Goal: Information Seeking & Learning: Check status

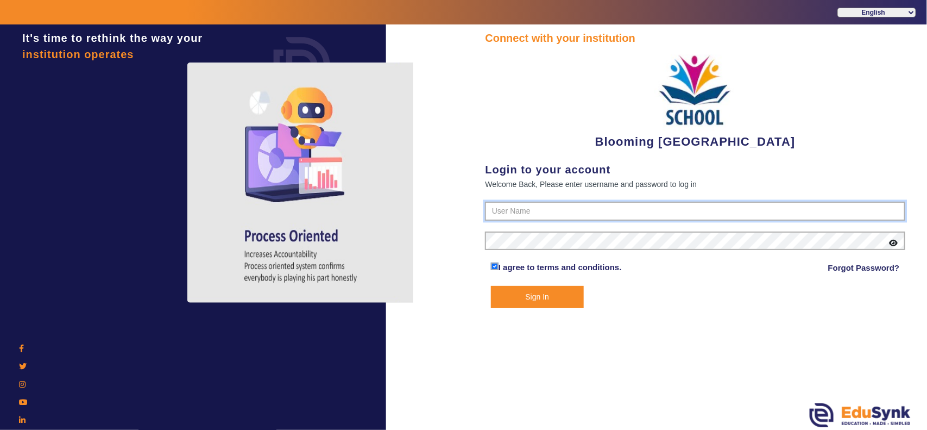
type input "4141419999"
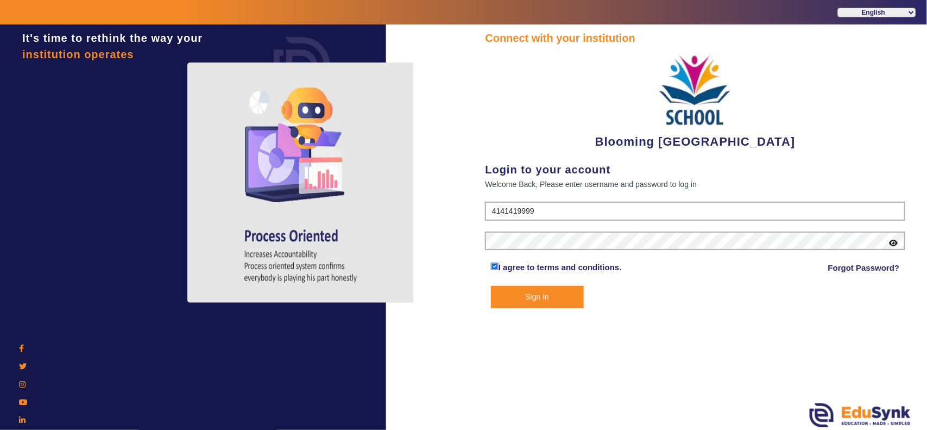
click at [556, 295] on button "Sign In" at bounding box center [537, 297] width 93 height 22
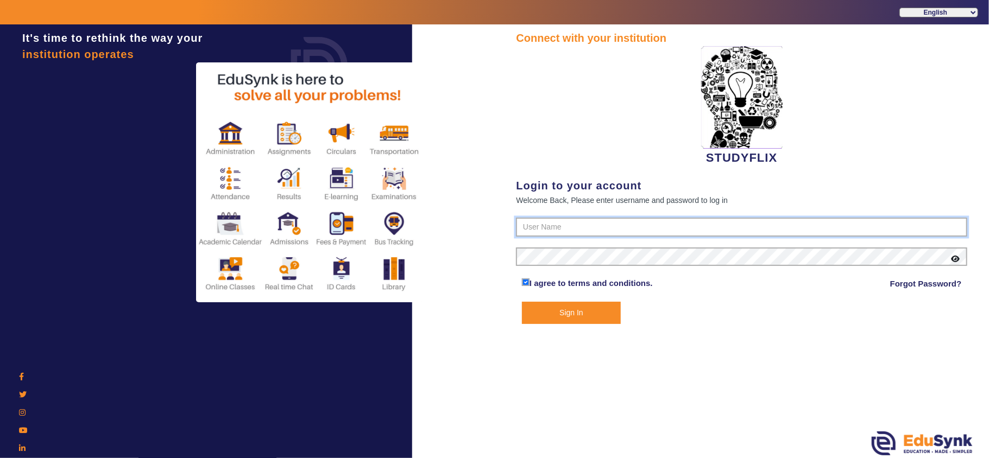
type input "6354922771"
click at [578, 313] on button "Sign In" at bounding box center [571, 313] width 99 height 22
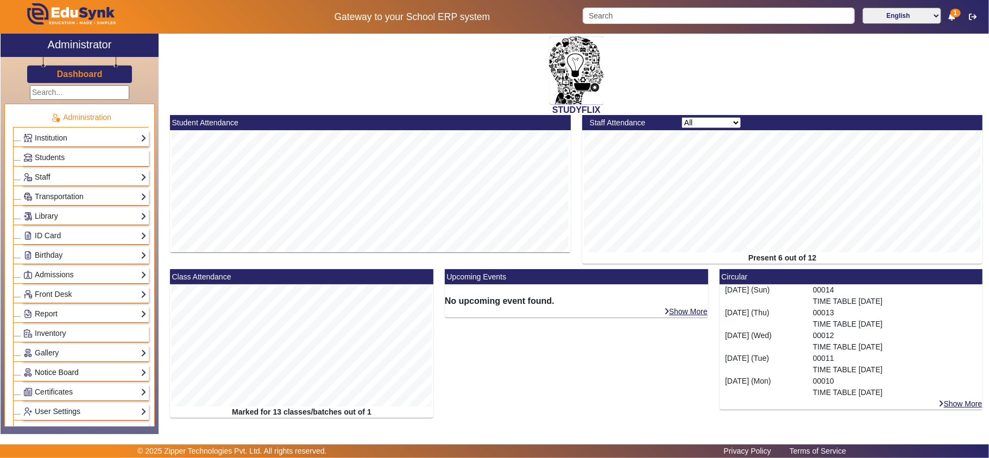
click at [60, 376] on link "Notice Board" at bounding box center [84, 373] width 123 height 12
click at [37, 392] on link "List" at bounding box center [35, 387] width 12 height 9
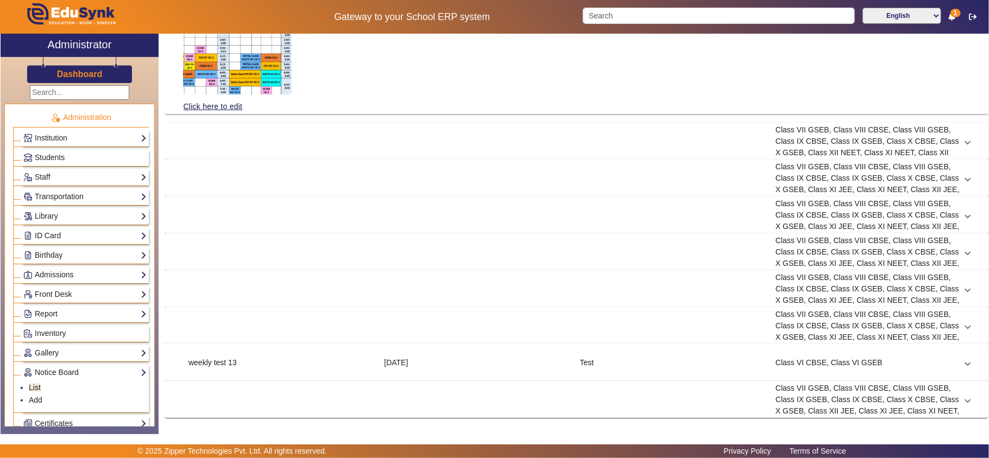
scroll to position [22, 0]
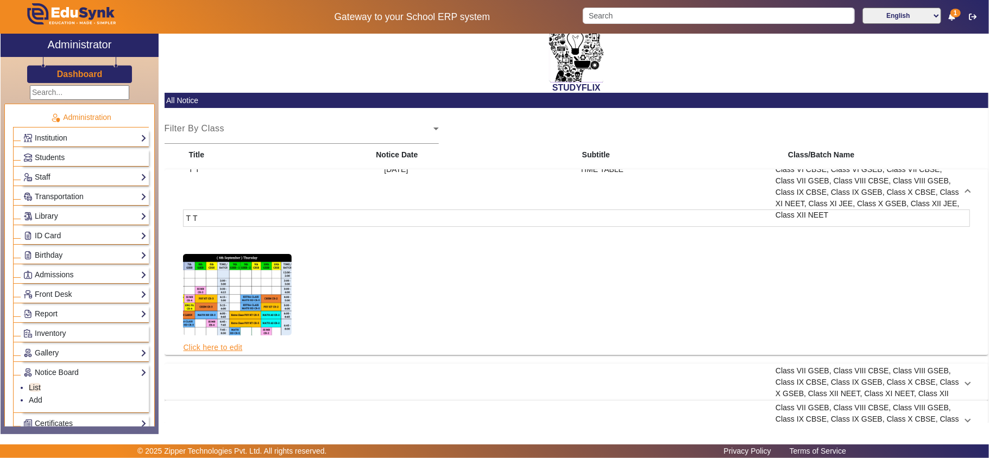
click at [206, 349] on link "Click here to edit" at bounding box center [213, 348] width 60 height 12
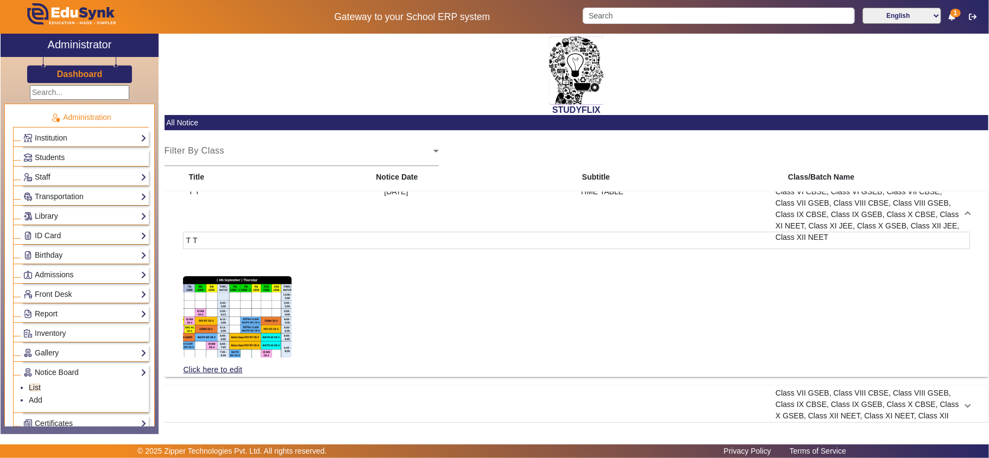
click at [327, 240] on div "T T" at bounding box center [281, 214] width 196 height 57
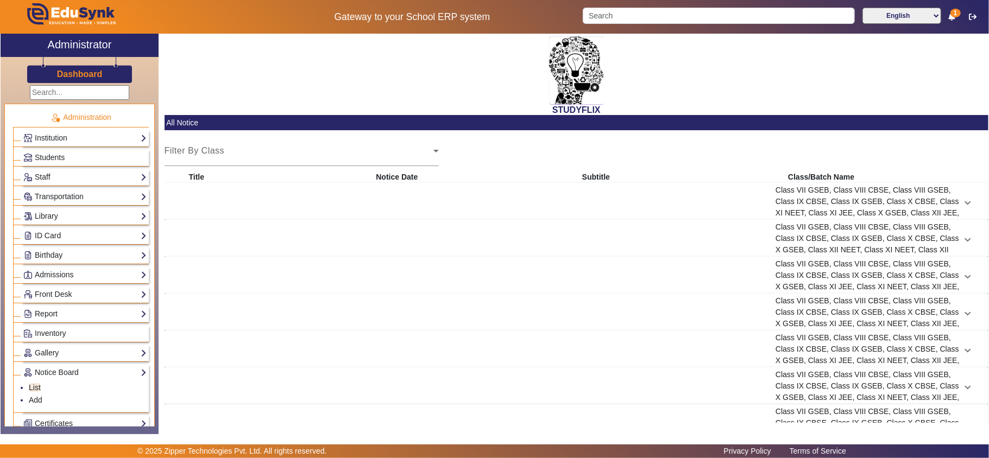
click at [402, 231] on div "[DATE]" at bounding box center [477, 238] width 196 height 57
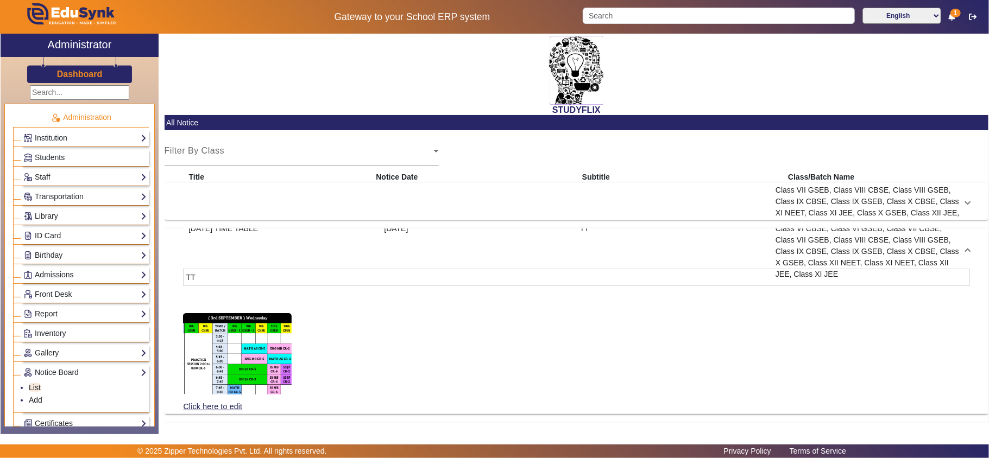
click at [465, 239] on div "[DATE]" at bounding box center [477, 251] width 196 height 57
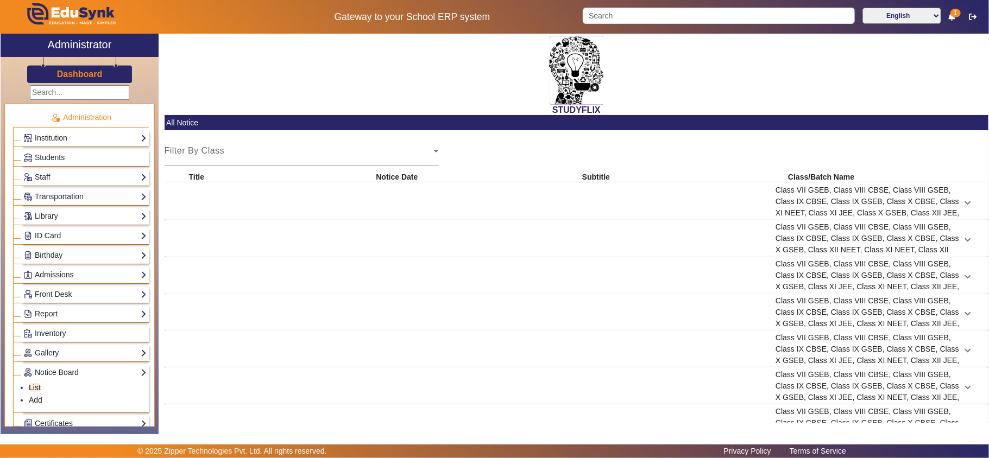
click at [472, 196] on div "[DATE]" at bounding box center [477, 201] width 196 height 57
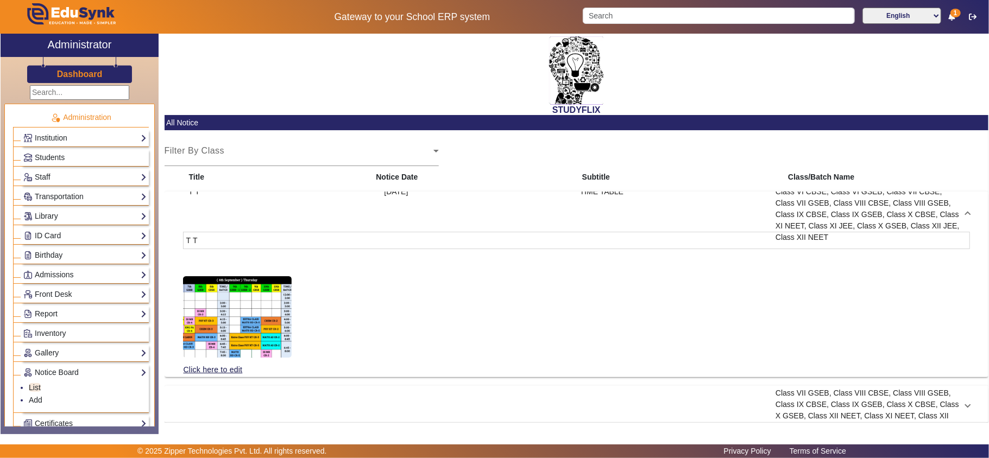
click at [472, 196] on div "[DATE]" at bounding box center [477, 214] width 196 height 57
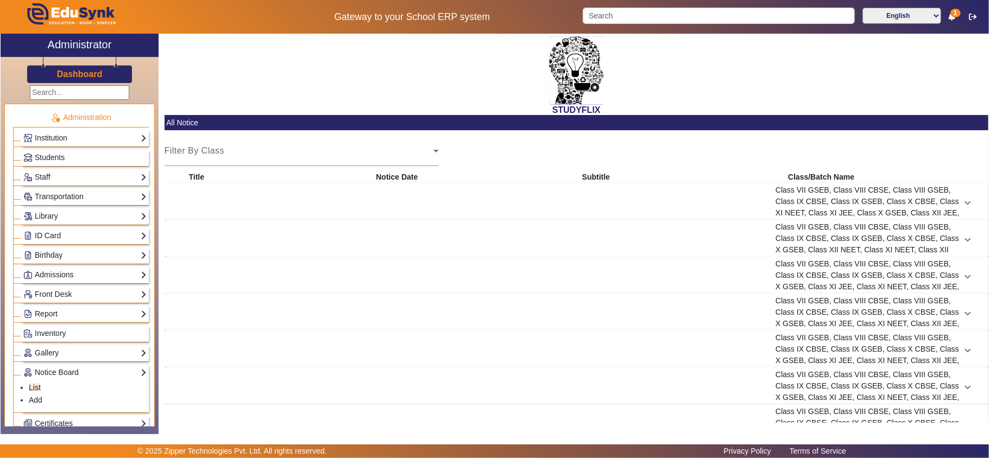
scroll to position [97, 0]
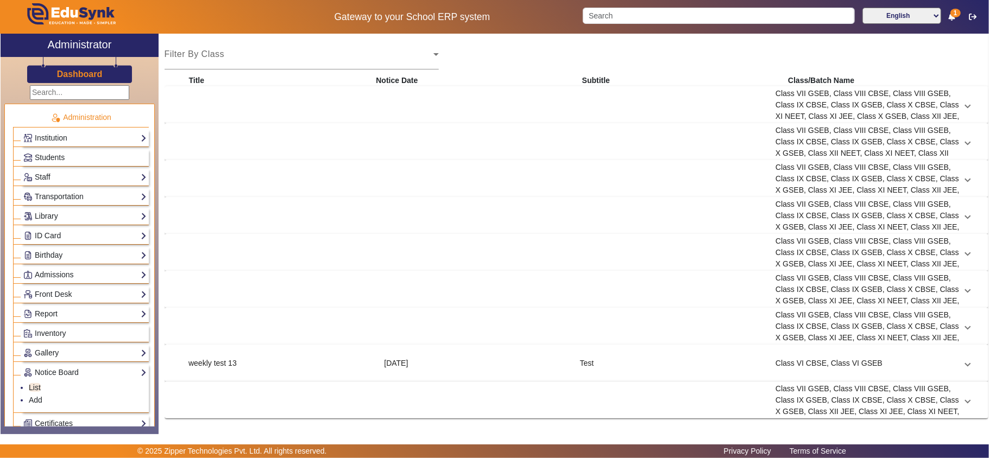
click at [432, 365] on div "[DATE]" at bounding box center [477, 363] width 196 height 11
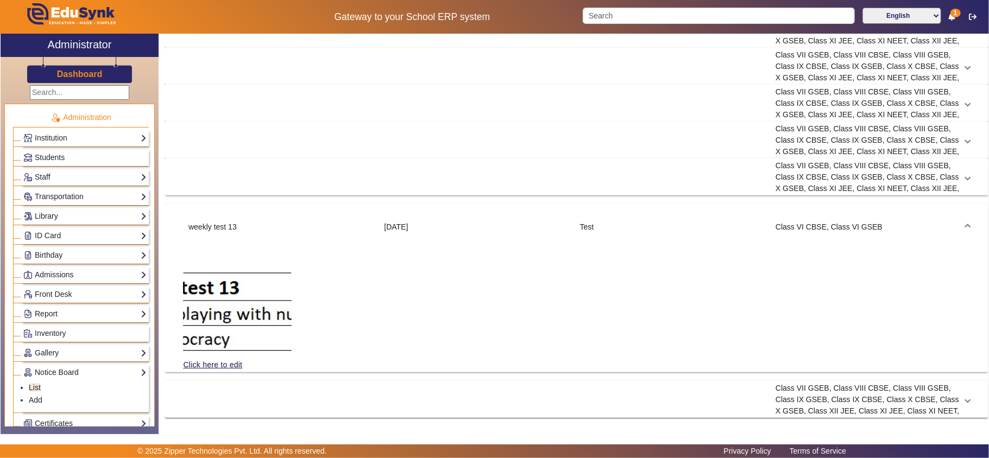
click at [463, 218] on mat-expansion-panel-header "weekly test 13 [DATE] Test Class VI CBSE, Class VI GSEB" at bounding box center [576, 227] width 813 height 35
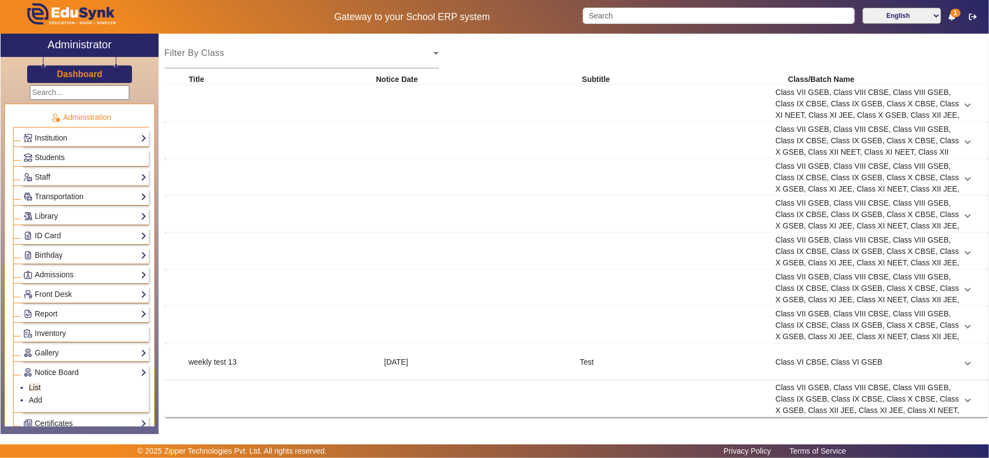
scroll to position [0, 0]
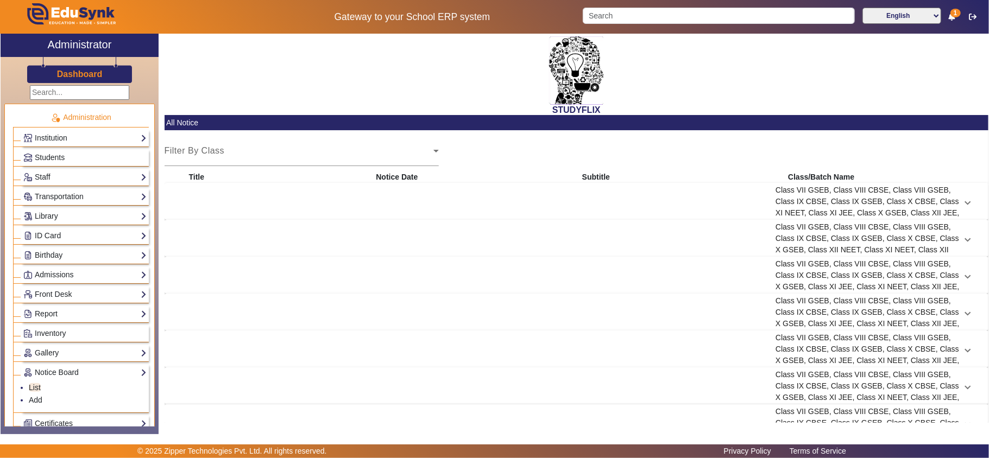
click at [504, 203] on div "[DATE]" at bounding box center [477, 201] width 196 height 57
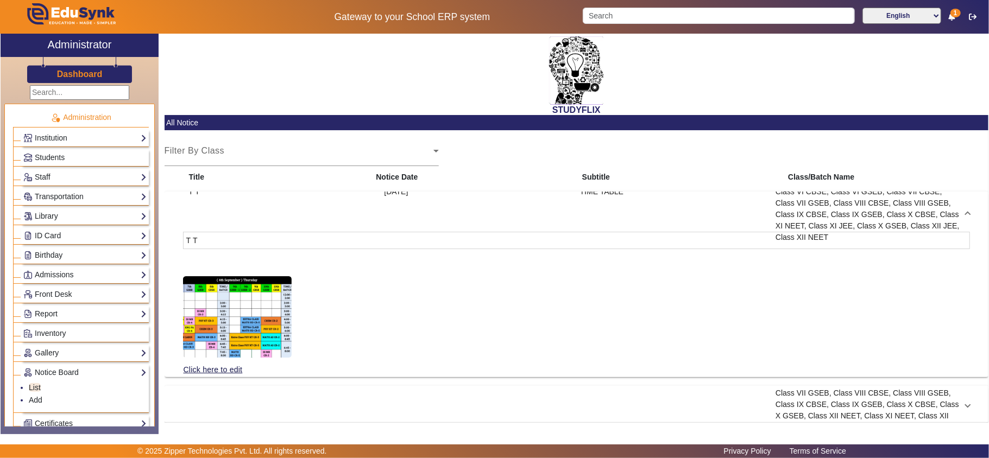
click at [504, 203] on div "[DATE]" at bounding box center [477, 214] width 196 height 57
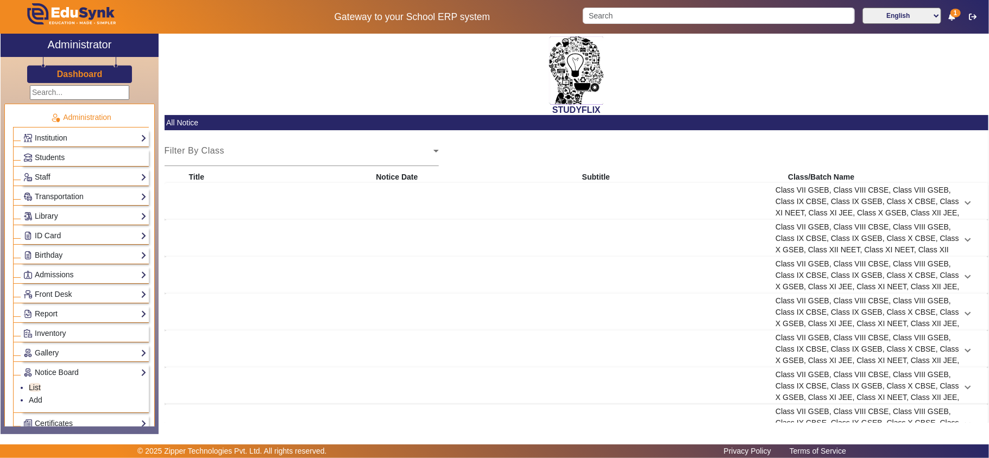
click at [963, 200] on mat-expansion-panel-header "T T [DATE] TIME TABLE Class VI CBSE, Class VI GSEB, Class VII CBSE, Class VII G…" at bounding box center [576, 201] width 813 height 26
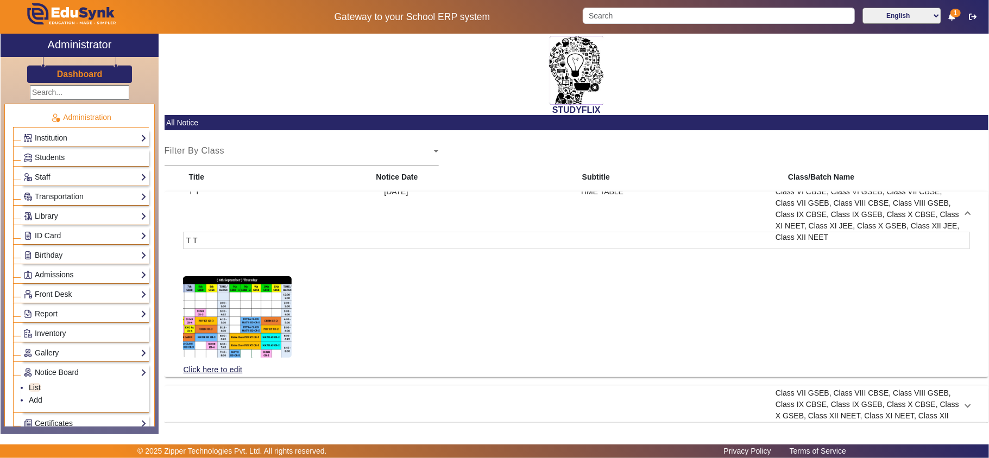
click at [619, 240] on div "TIME TABLE" at bounding box center [672, 214] width 196 height 57
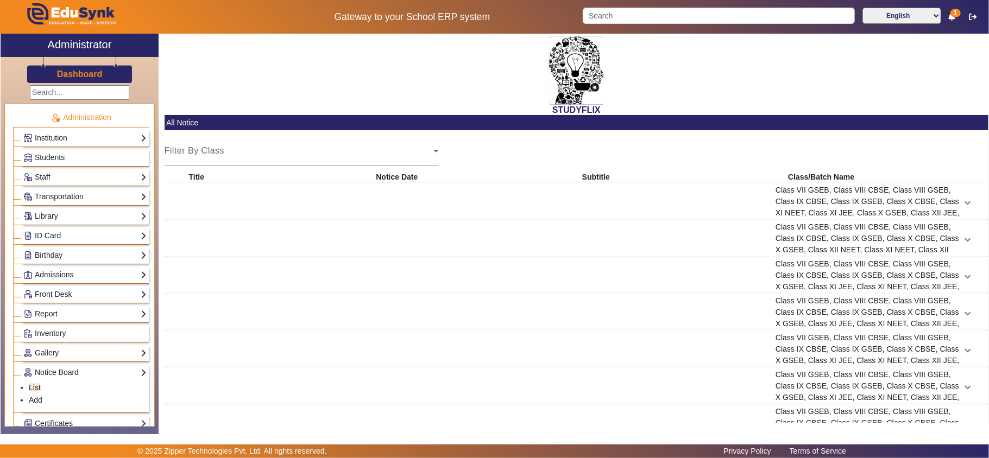
click at [605, 203] on div "TIME TABLE" at bounding box center [672, 201] width 196 height 57
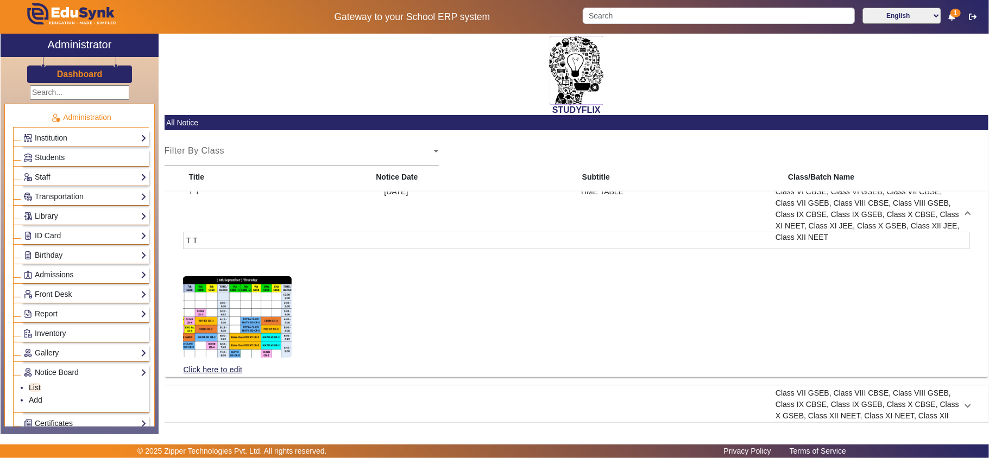
click at [542, 239] on div "[DATE]" at bounding box center [477, 214] width 196 height 57
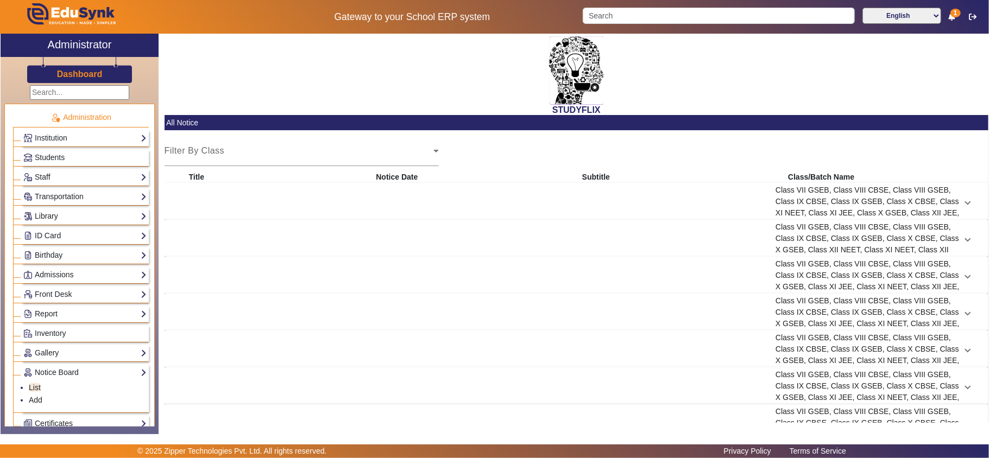
click at [561, 207] on div "[DATE]" at bounding box center [477, 201] width 196 height 57
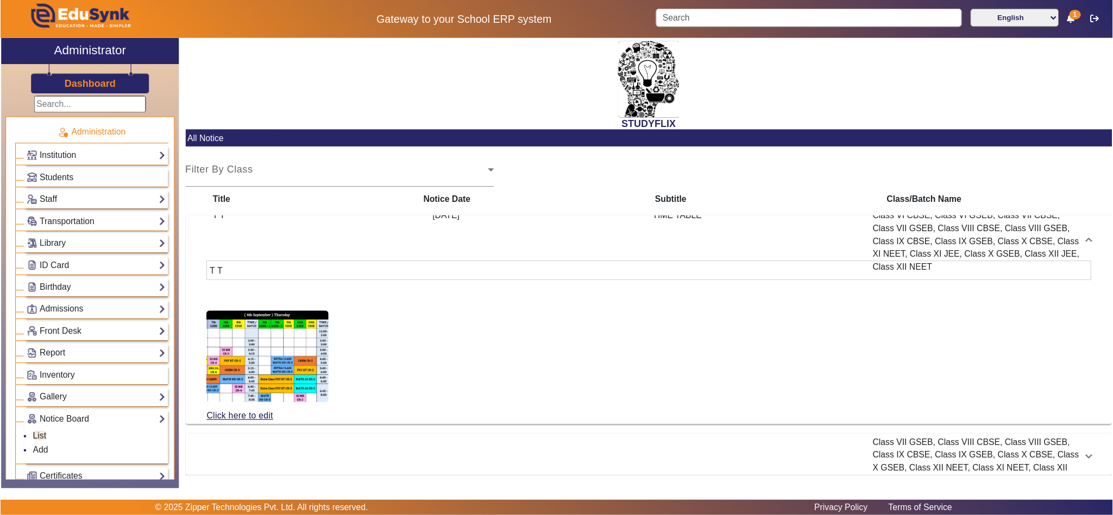
scroll to position [121, 0]
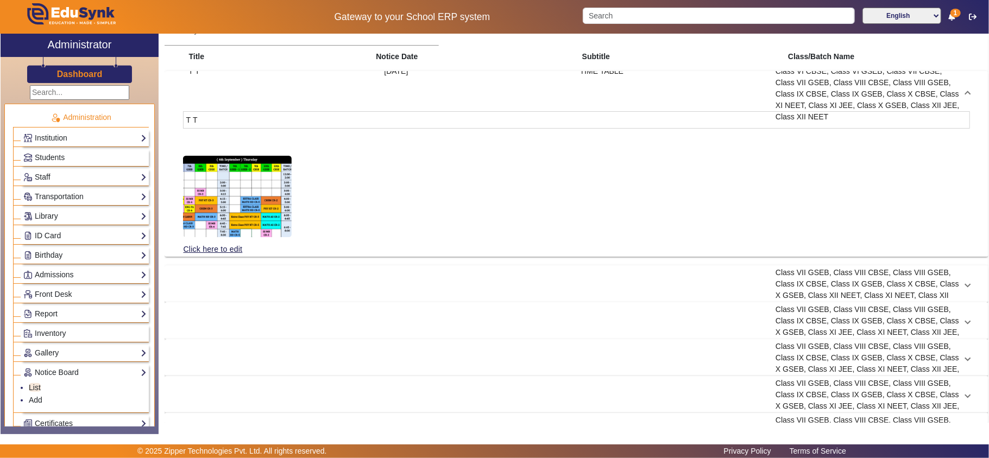
click at [519, 294] on div "[DATE]" at bounding box center [477, 284] width 196 height 57
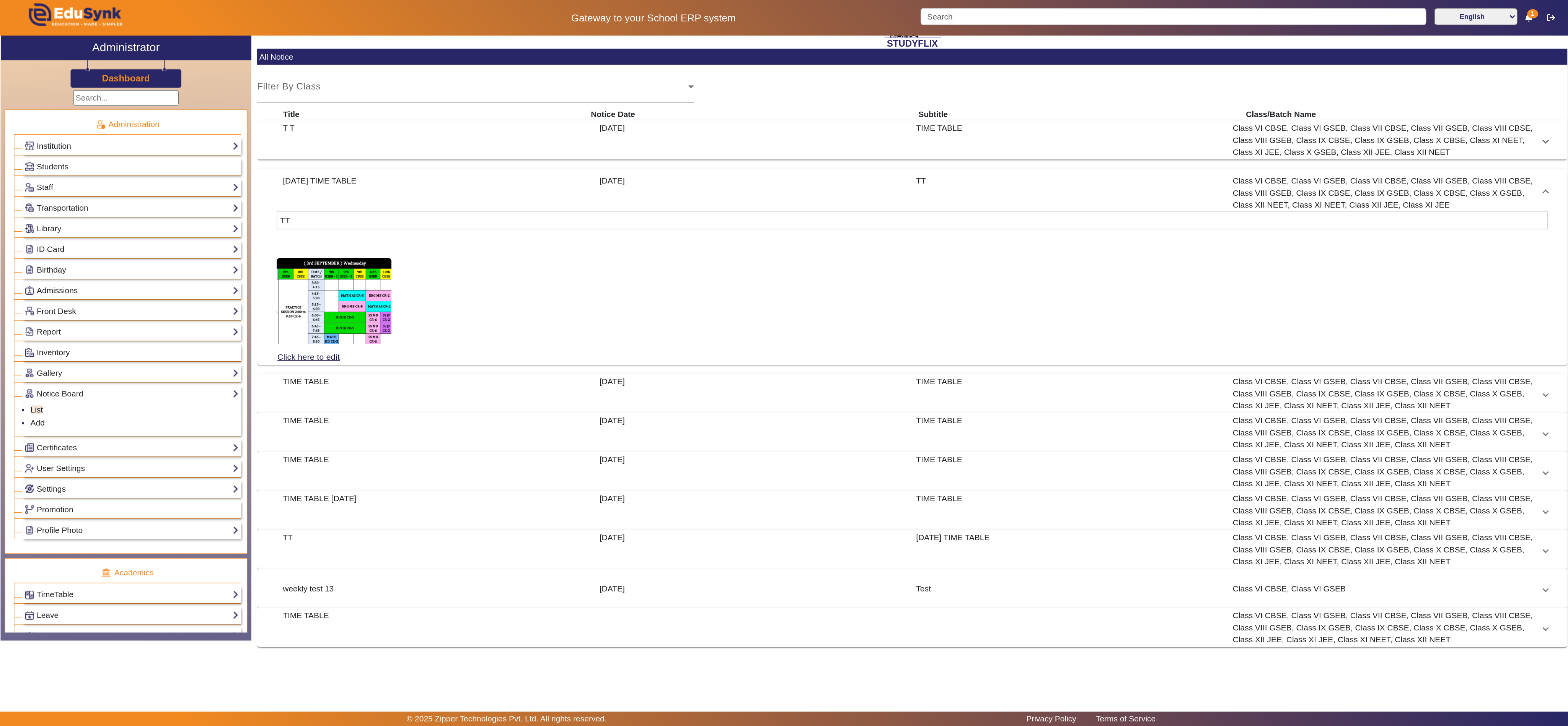
scroll to position [0, 0]
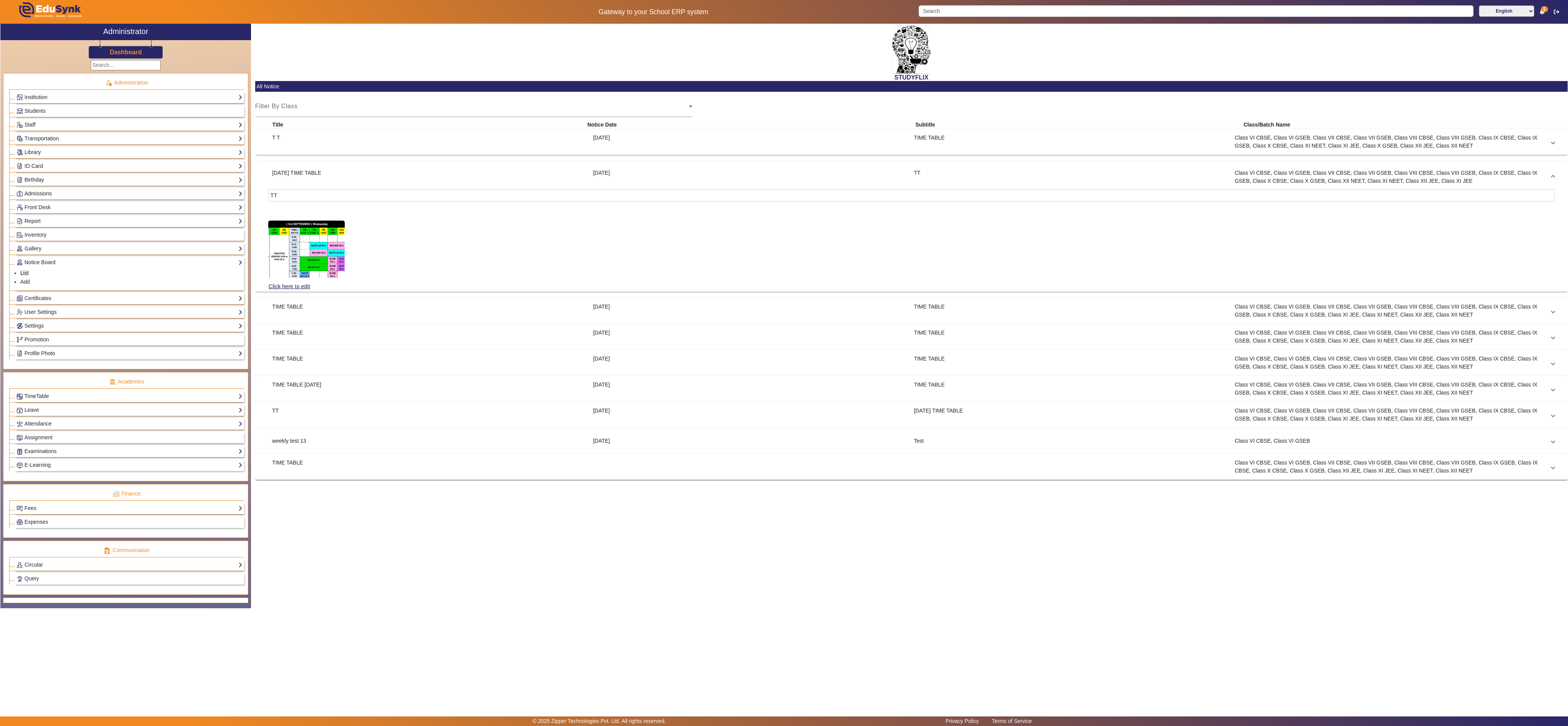
click at [697, 226] on div "Click here to edit" at bounding box center [911, 249] width 1286 height 65
click at [697, 170] on div "[DATE]" at bounding box center [749, 177] width 321 height 16
